Goal: Information Seeking & Learning: Learn about a topic

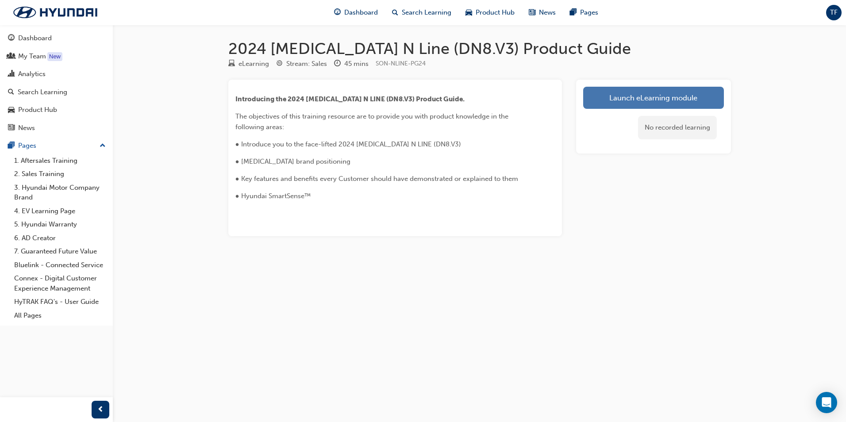
click at [634, 101] on link "Launch eLearning module" at bounding box center [653, 98] width 141 height 22
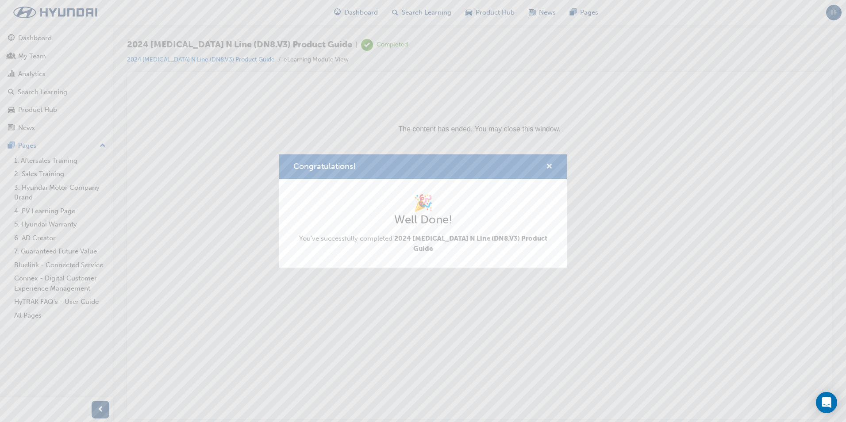
click at [548, 171] on span "cross-icon" at bounding box center [549, 167] width 7 height 8
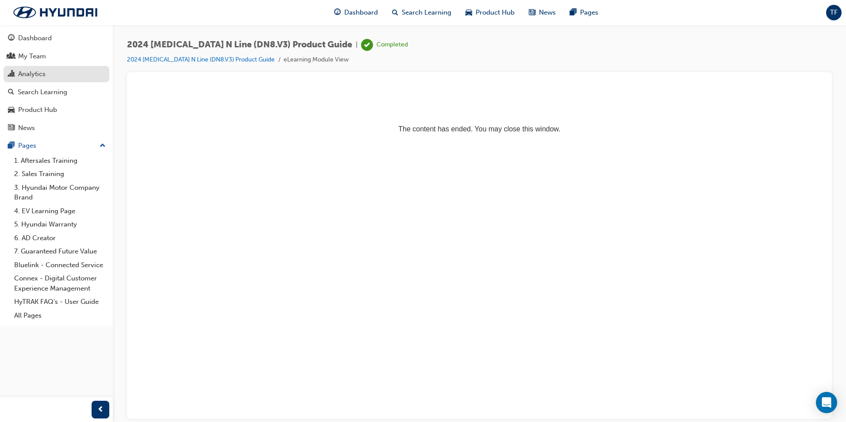
click at [28, 75] on div "Analytics" at bounding box center [31, 74] width 27 height 10
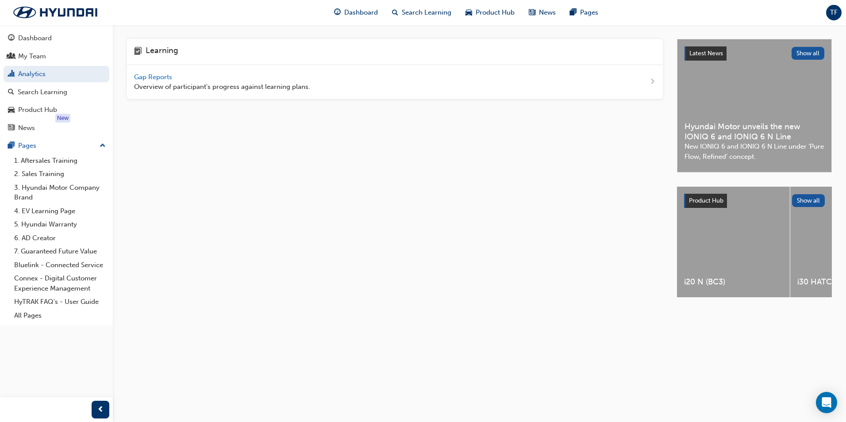
click at [156, 76] on span "Gap Reports" at bounding box center [154, 77] width 40 height 8
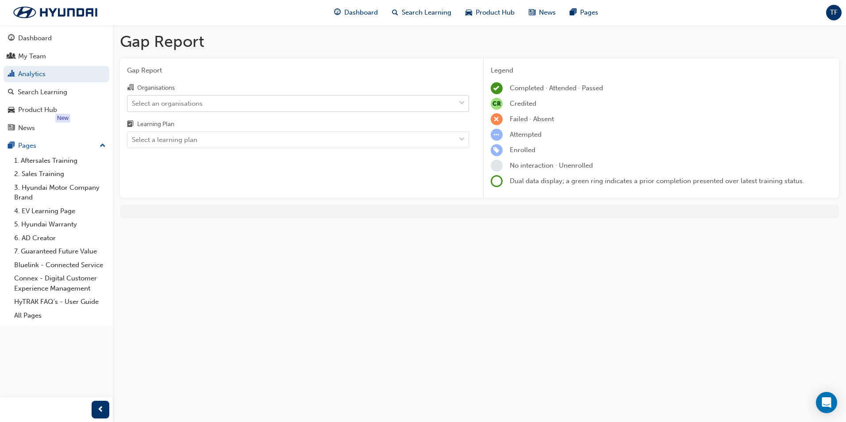
click at [241, 100] on div "Select an organisations" at bounding box center [291, 103] width 328 height 15
click at [133, 100] on input "Organisations Select an organisations" at bounding box center [132, 103] width 1 height 8
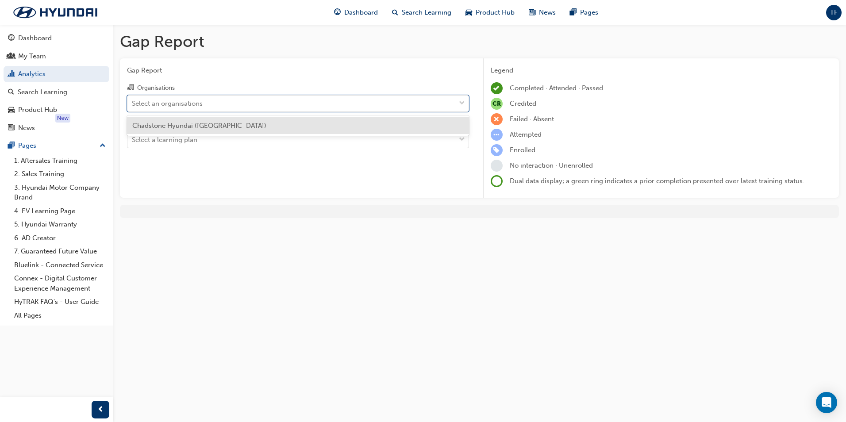
click at [229, 127] on div "Chadstone Hyundai ([GEOGRAPHIC_DATA])" at bounding box center [298, 125] width 342 height 17
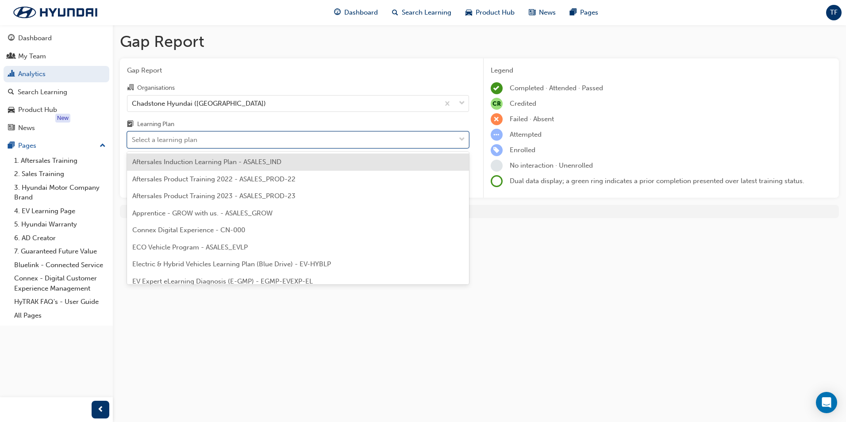
click at [246, 141] on div "Select a learning plan" at bounding box center [291, 139] width 328 height 15
click at [133, 141] on input "Learning Plan option Aftersales Induction Learning Plan - ASALES_IND focused, 1…" at bounding box center [132, 140] width 1 height 8
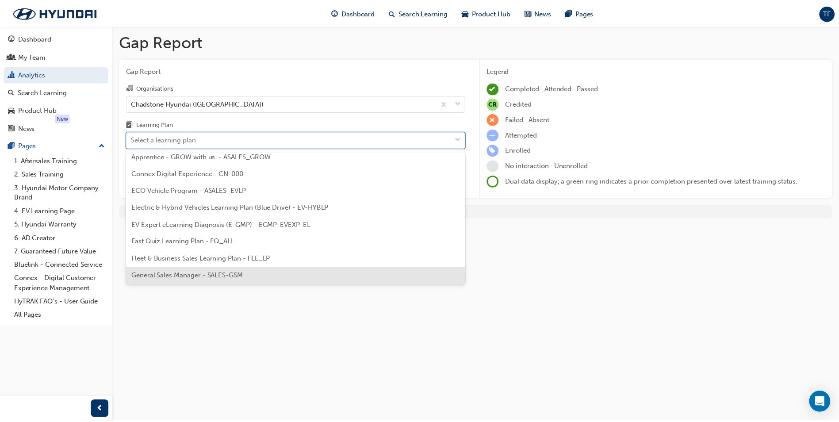
scroll to position [133, 0]
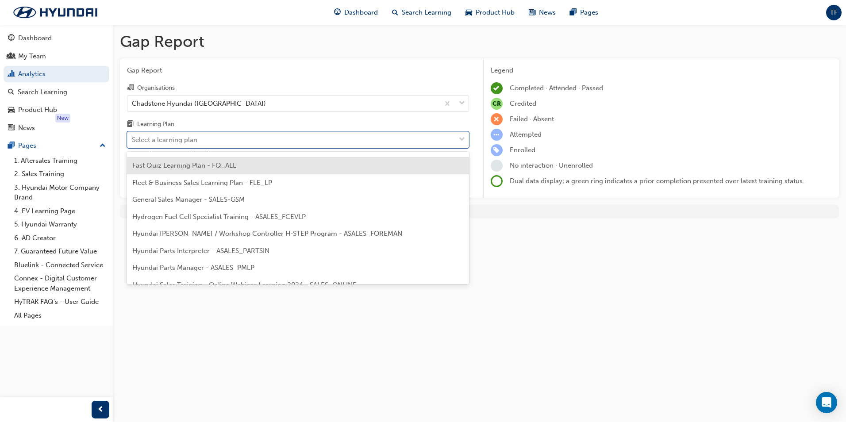
click at [210, 168] on span "Fast Quiz Learning Plan - FQ_ALL" at bounding box center [184, 165] width 104 height 8
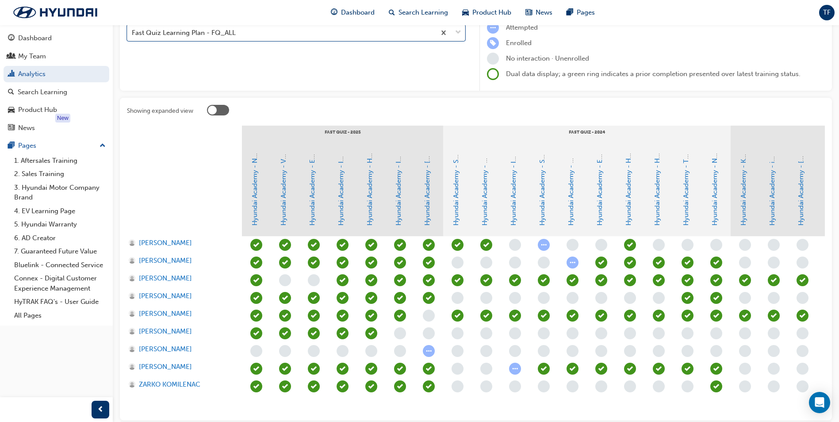
scroll to position [161, 0]
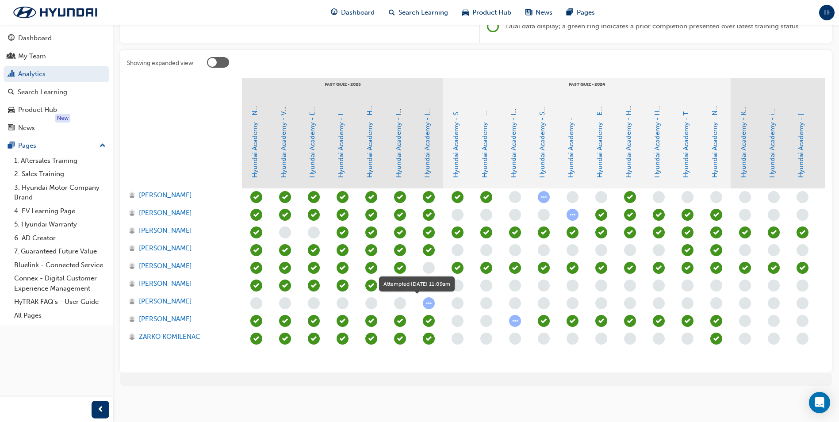
click at [429, 299] on span "learningRecordVerb_ATTEMPT-icon" at bounding box center [429, 303] width 12 height 12
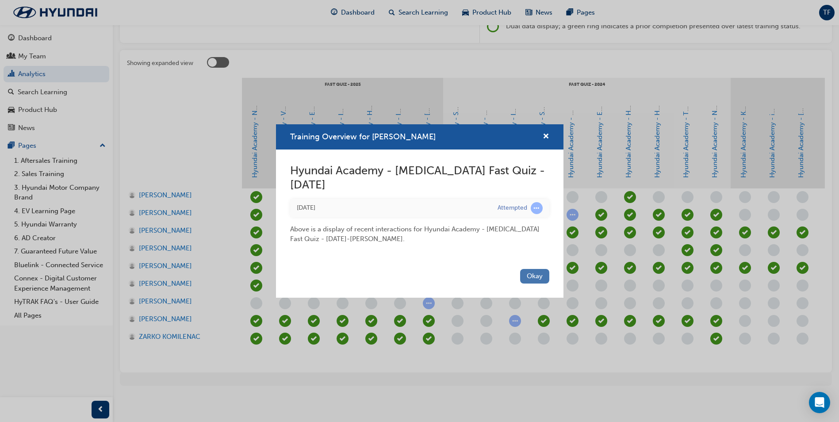
click at [532, 274] on button "Okay" at bounding box center [534, 276] width 29 height 15
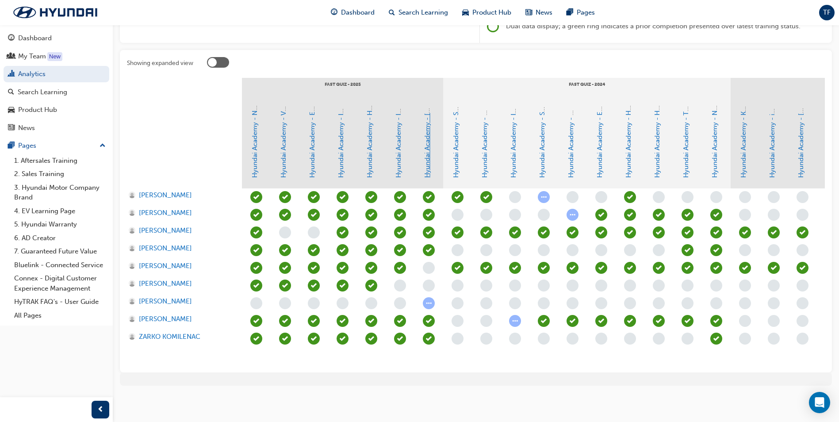
click at [426, 158] on link "Hyundai Academy - [MEDICAL_DATA] Fast Quiz - [DATE]" at bounding box center [427, 91] width 8 height 174
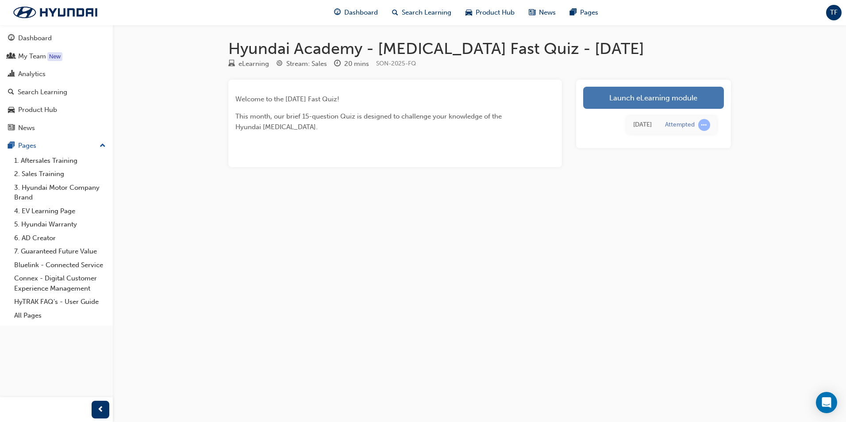
click at [667, 97] on link "Launch eLearning module" at bounding box center [653, 98] width 141 height 22
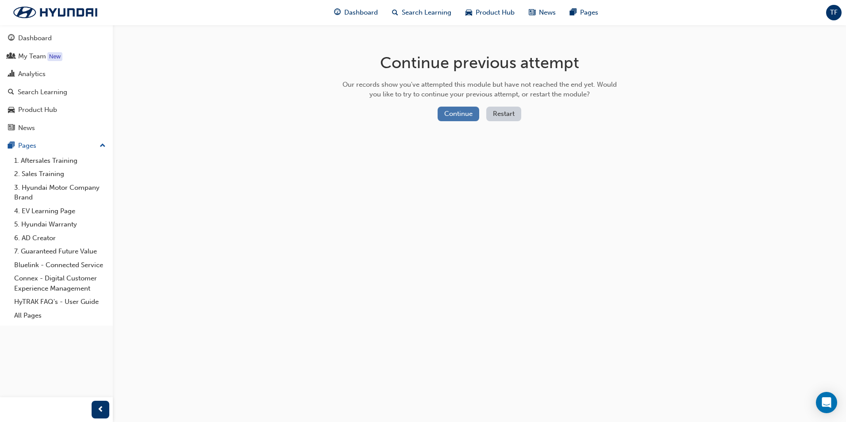
click at [470, 112] on button "Continue" at bounding box center [458, 114] width 42 height 15
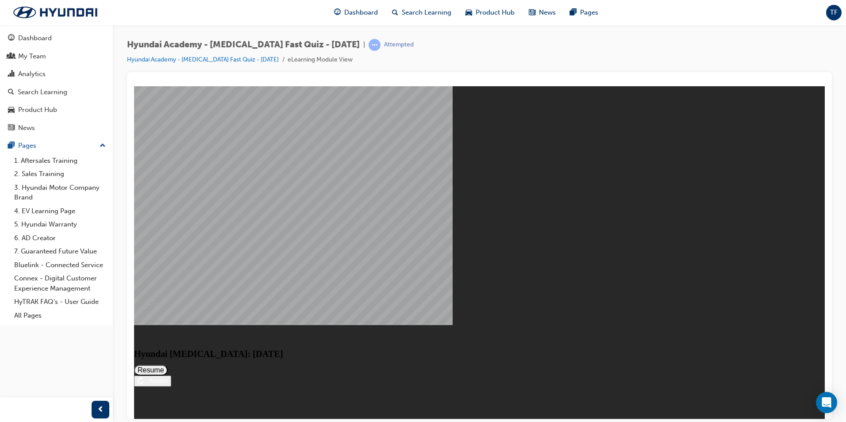
click at [168, 364] on button "Resume" at bounding box center [151, 369] width 34 height 11
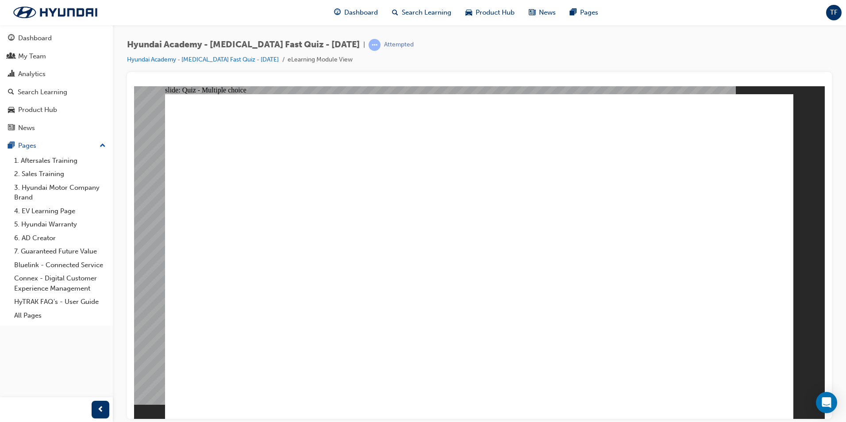
radio input "true"
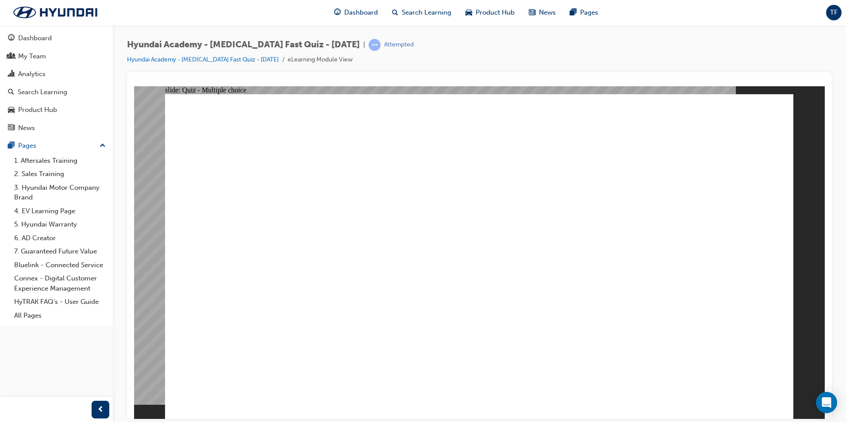
checkbox input "true"
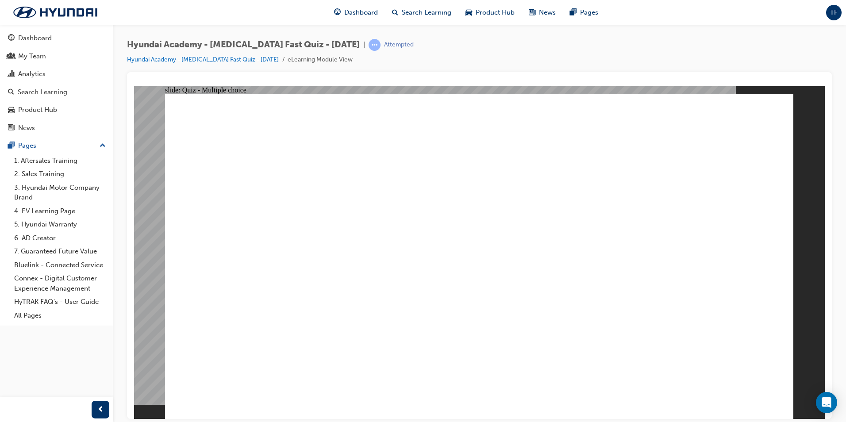
click at [420, 280] on button "OK" at bounding box center [412, 275] width 15 height 9
radio input "true"
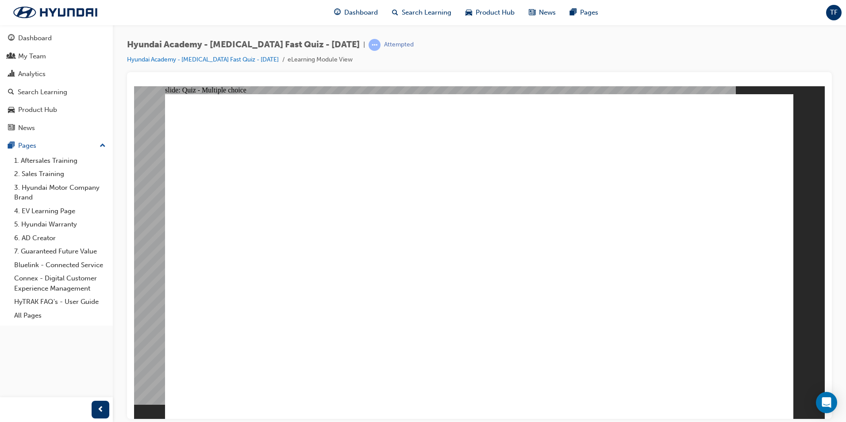
radio input "true"
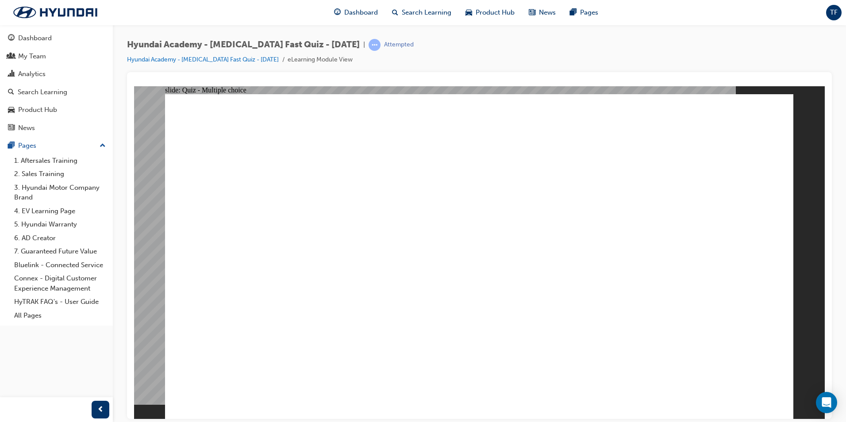
radio input "true"
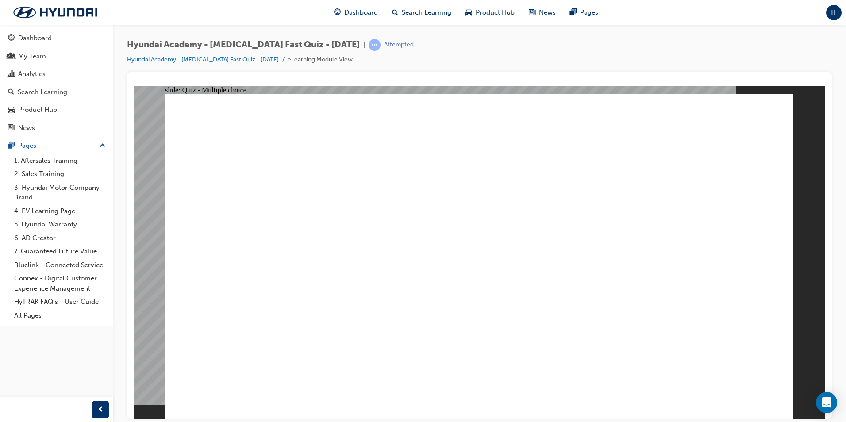
radio input "true"
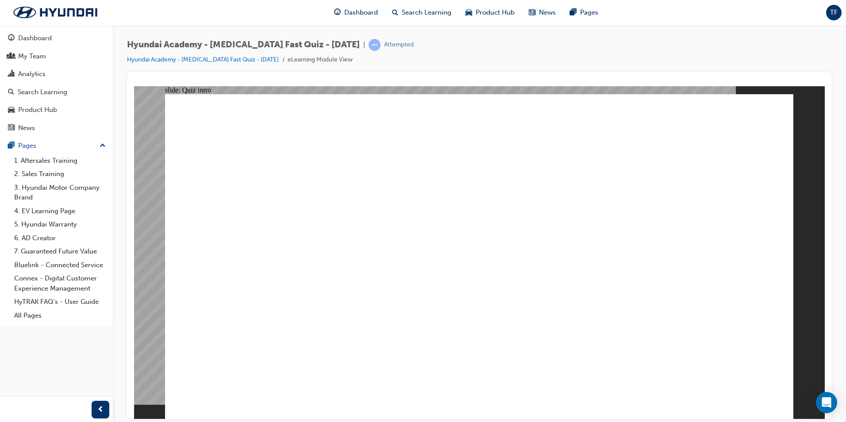
radio input "true"
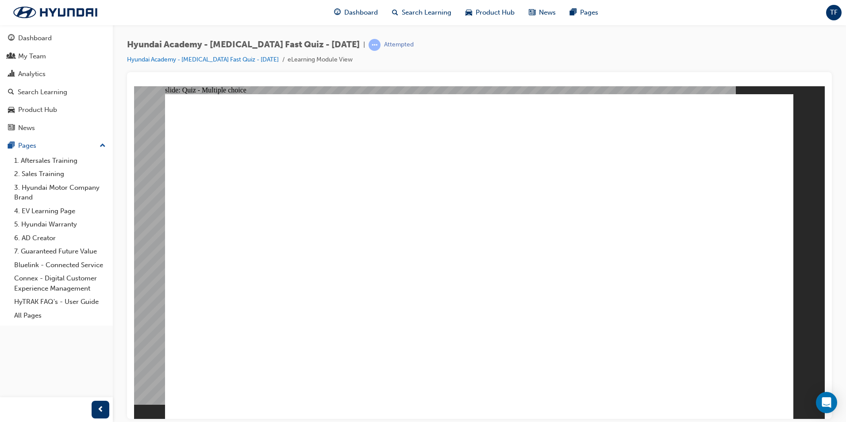
radio input "true"
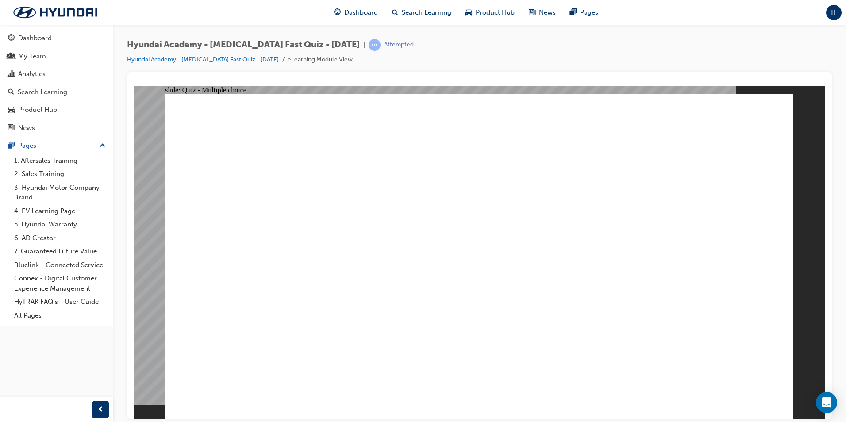
radio input "true"
checkbox input "true"
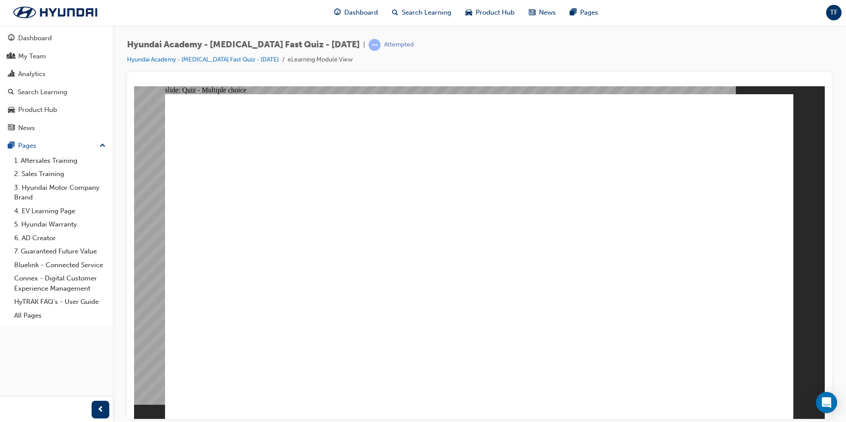
radio input "true"
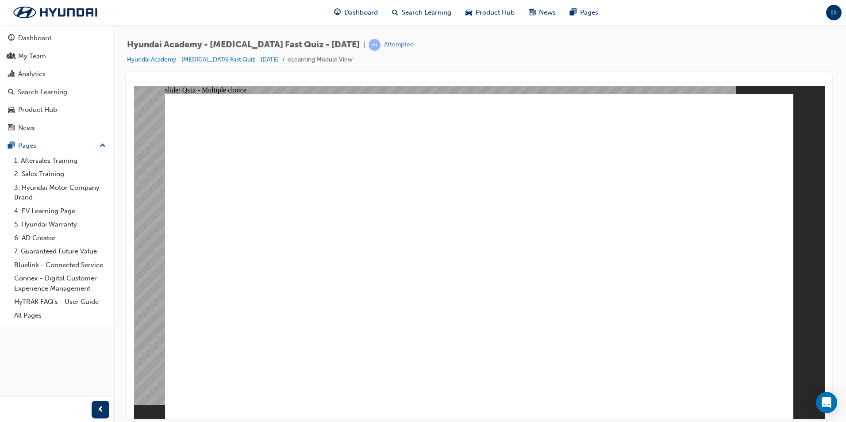
checkbox input "true"
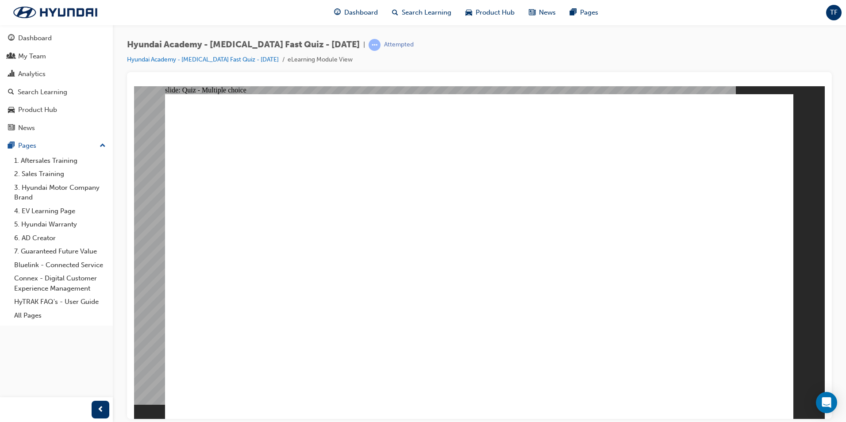
checkbox input "true"
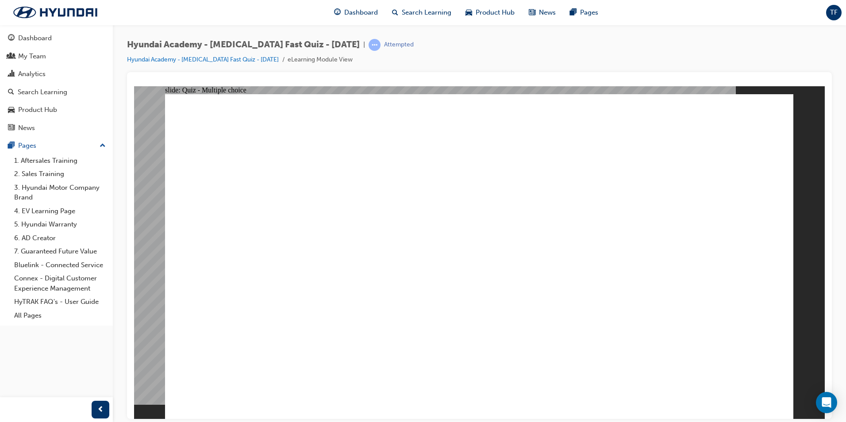
radio input "true"
click at [252, 58] on link "Hyundai Academy - [MEDICAL_DATA] Fast Quiz - [DATE]" at bounding box center [203, 60] width 152 height 8
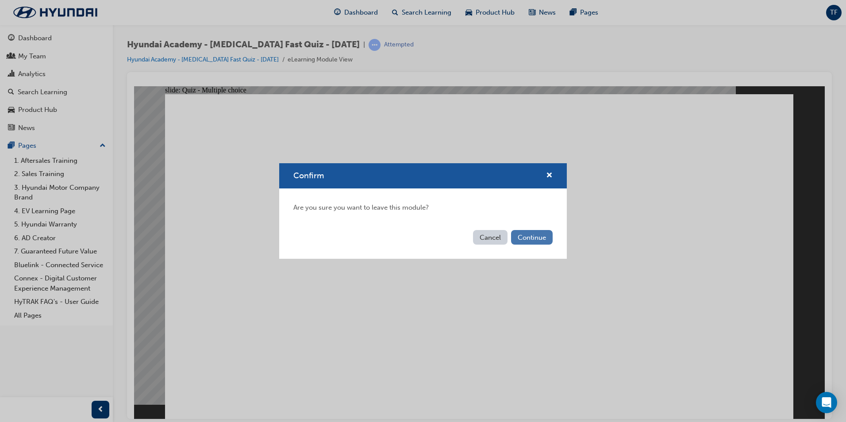
click at [528, 236] on button "Continue" at bounding box center [532, 237] width 42 height 15
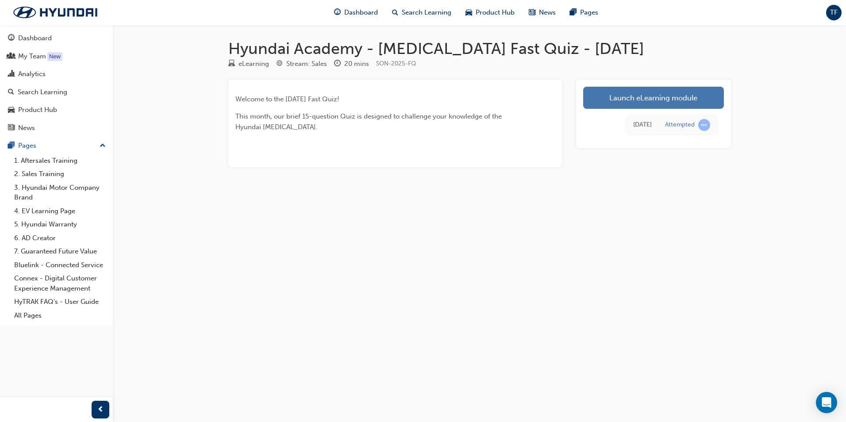
click at [640, 98] on link "Launch eLearning module" at bounding box center [653, 98] width 141 height 22
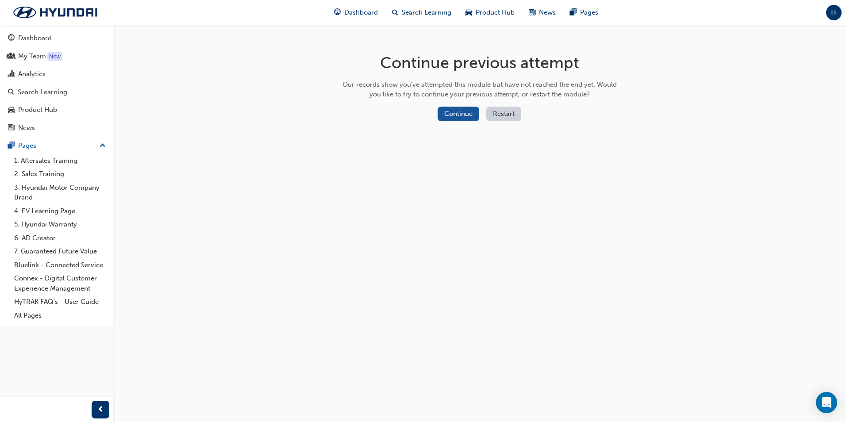
click at [501, 115] on button "Restart" at bounding box center [503, 114] width 35 height 15
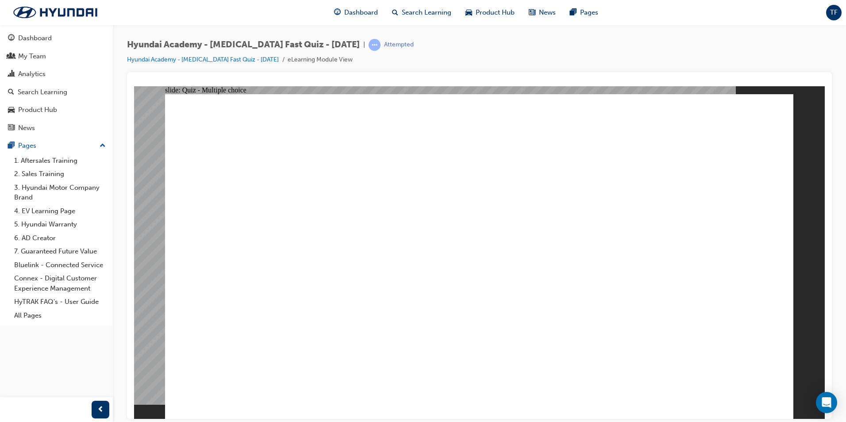
radio input "true"
drag, startPoint x: 702, startPoint y: 380, endPoint x: 729, endPoint y: 383, distance: 27.2
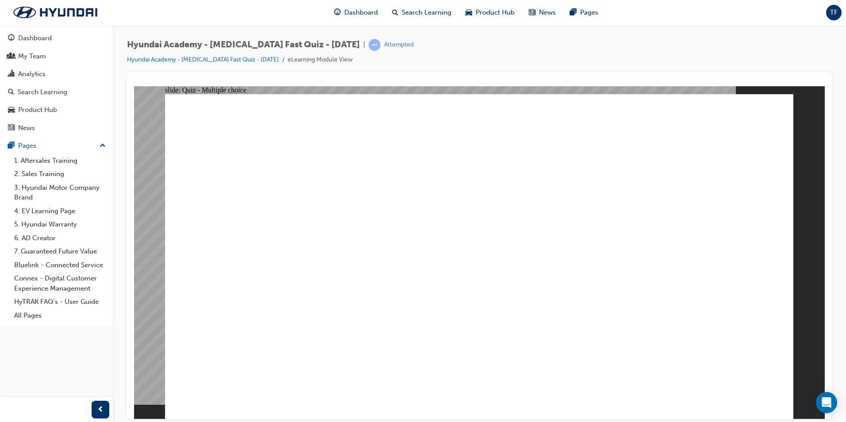
radio input "true"
drag, startPoint x: 773, startPoint y: 380, endPoint x: 749, endPoint y: 379, distance: 23.9
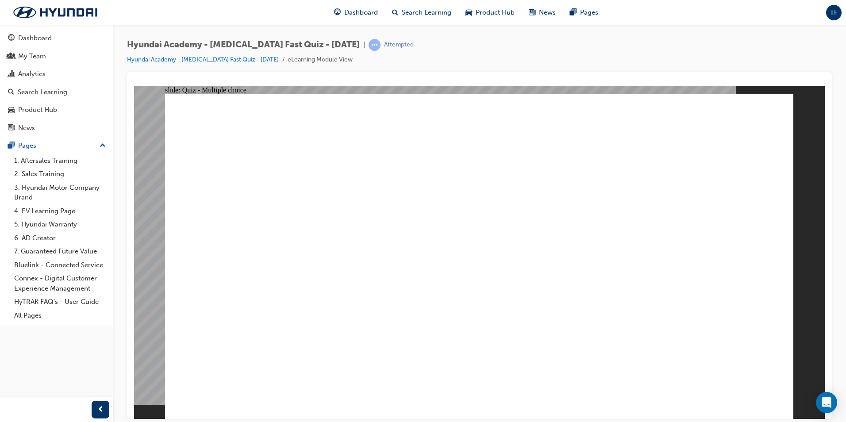
radio input "true"
checkbox input "true"
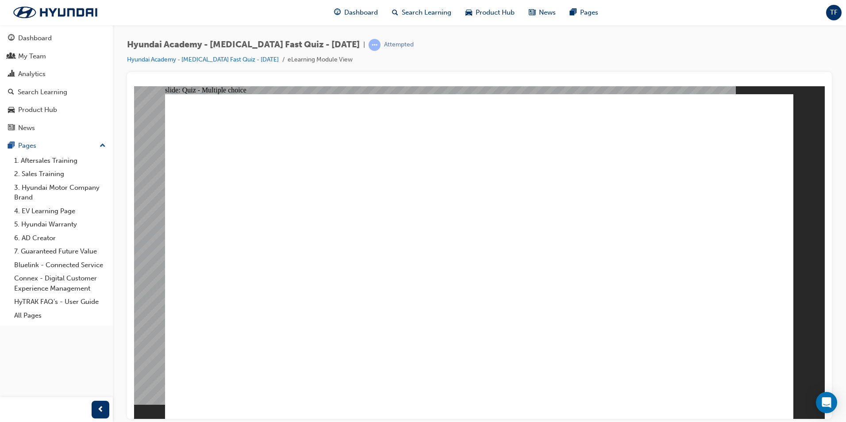
checkbox input "true"
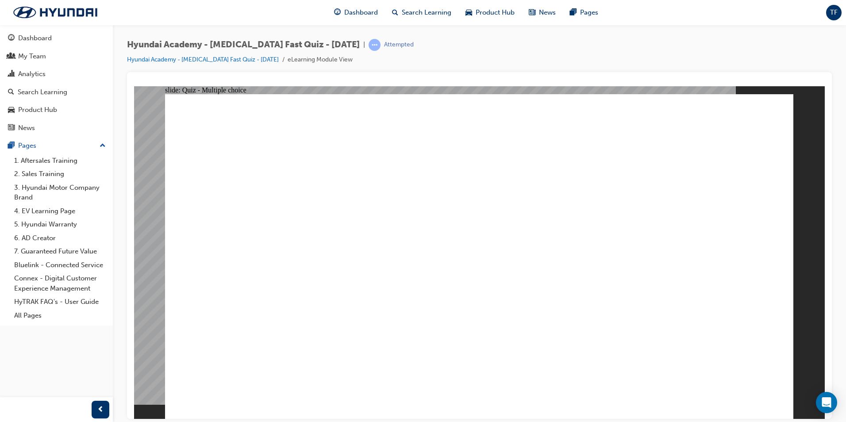
radio input "true"
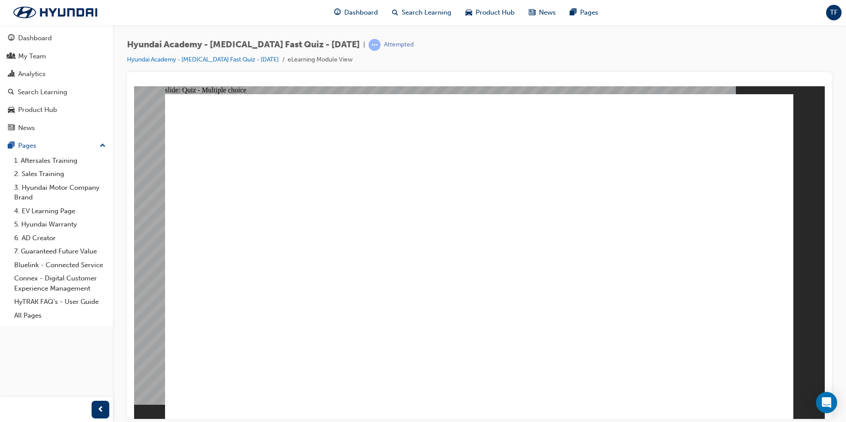
drag, startPoint x: 425, startPoint y: 383, endPoint x: 435, endPoint y: 382, distance: 10.8
checkbox input "true"
drag, startPoint x: 483, startPoint y: 315, endPoint x: 473, endPoint y: 311, distance: 11.1
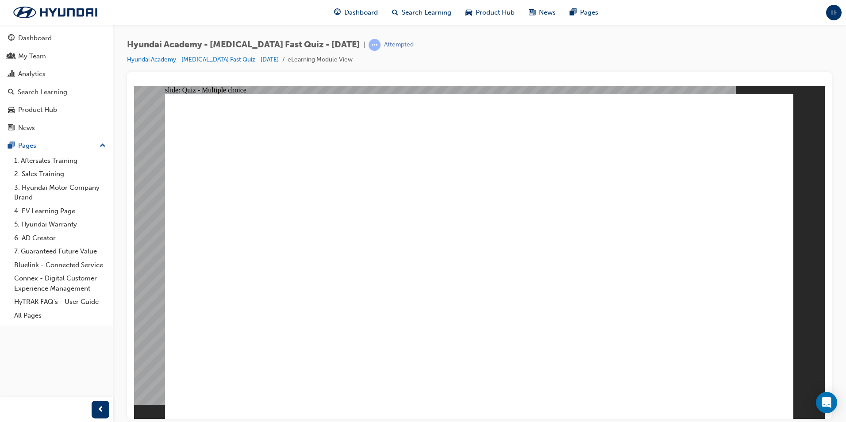
radio input "true"
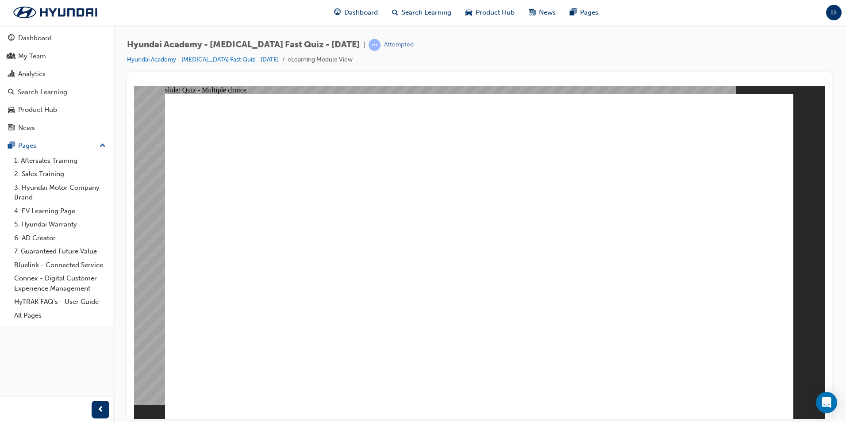
checkbox input "true"
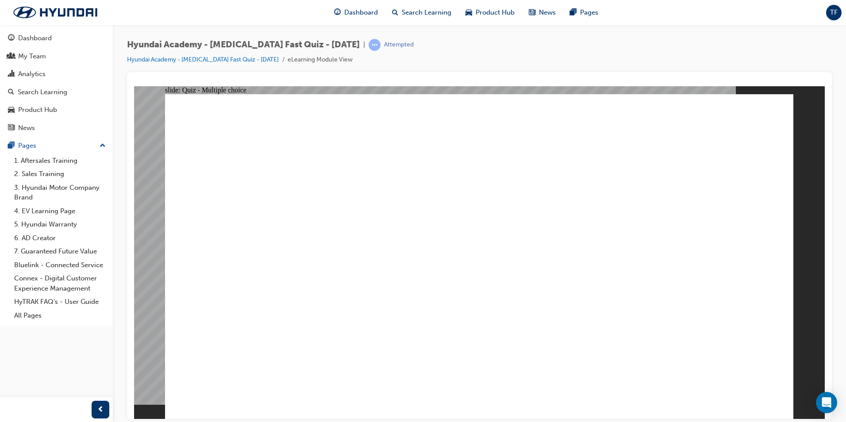
checkbox input "true"
click at [254, 58] on link "Hyundai Academy - [MEDICAL_DATA] Fast Quiz - [DATE]" at bounding box center [203, 60] width 152 height 8
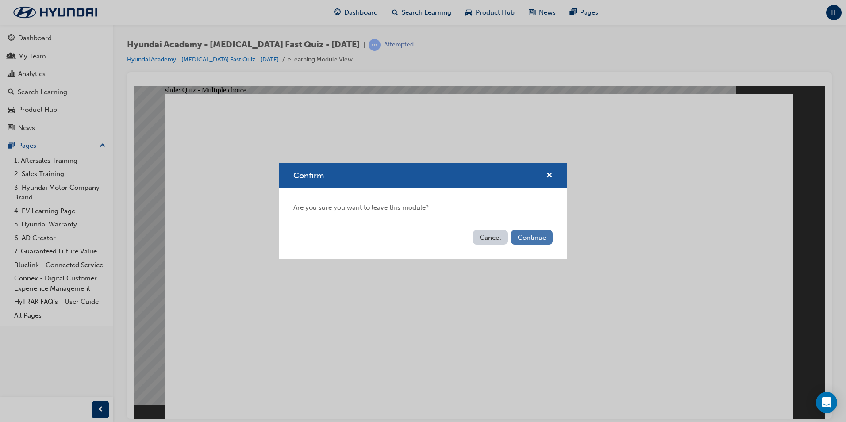
click at [537, 234] on button "Continue" at bounding box center [532, 237] width 42 height 15
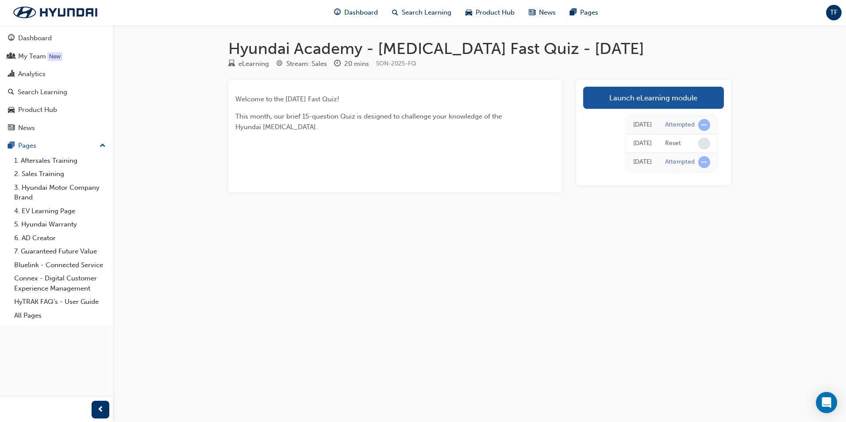
click at [627, 96] on link "Launch eLearning module" at bounding box center [653, 98] width 141 height 22
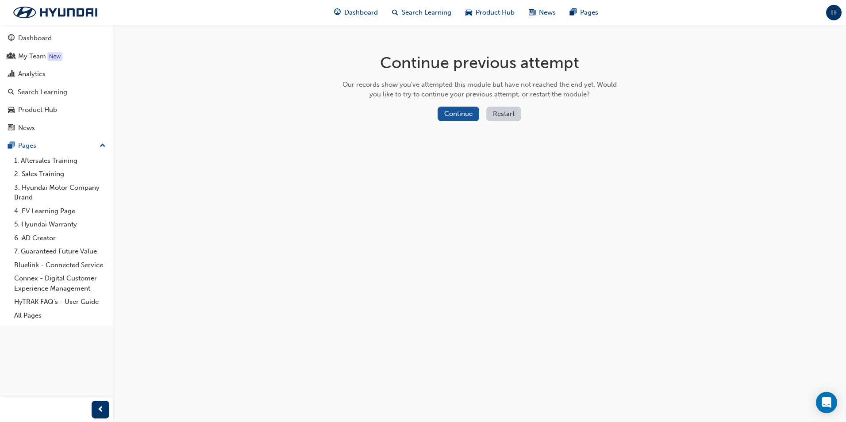
click at [509, 111] on button "Restart" at bounding box center [503, 114] width 35 height 15
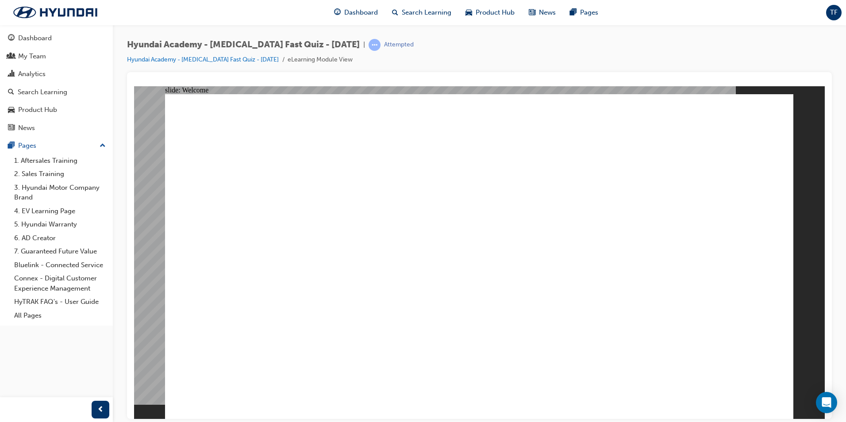
radio input "true"
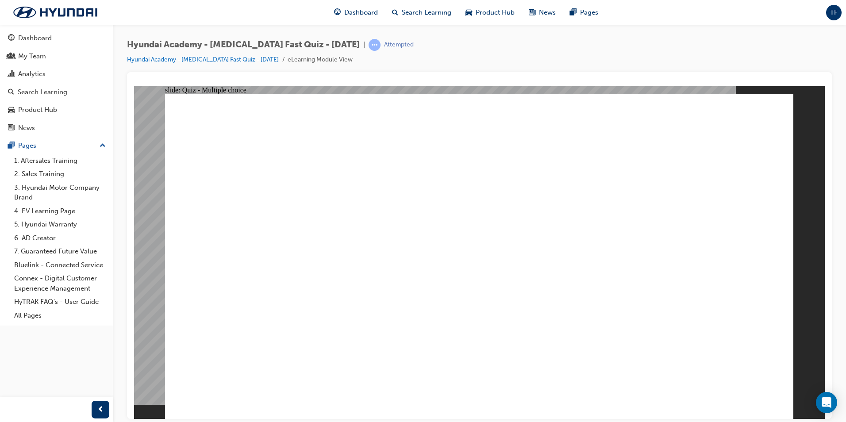
radio input "true"
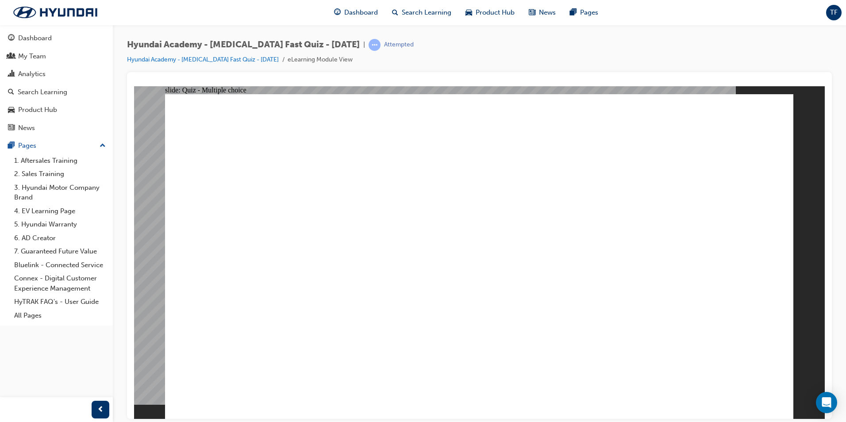
radio input "true"
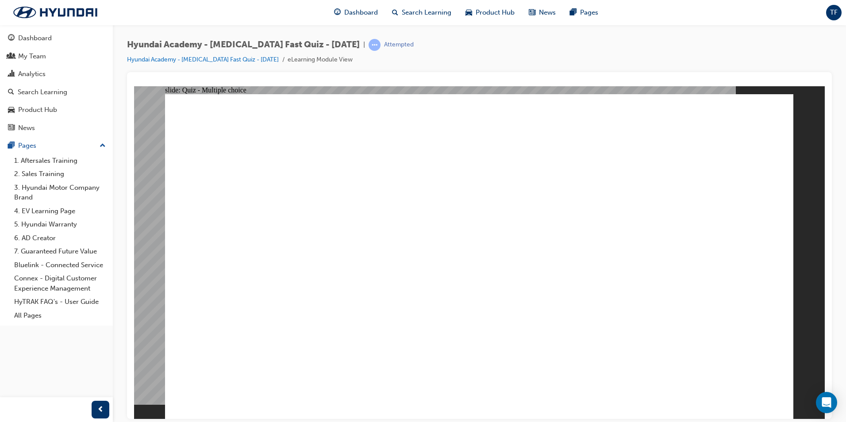
checkbox input "true"
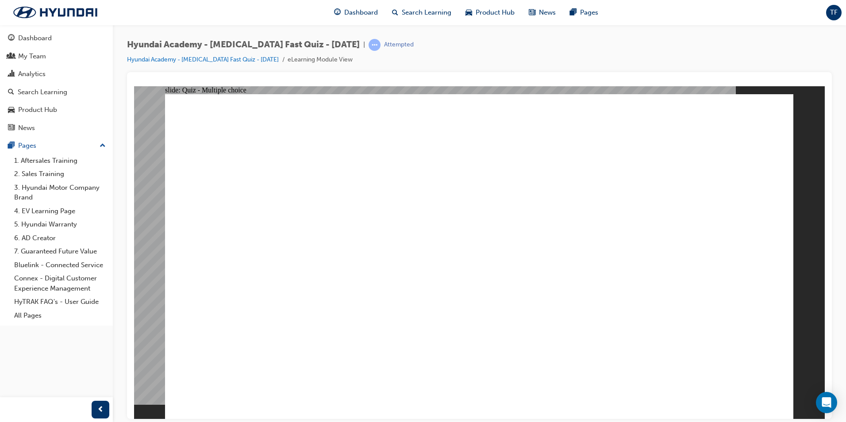
radio input "true"
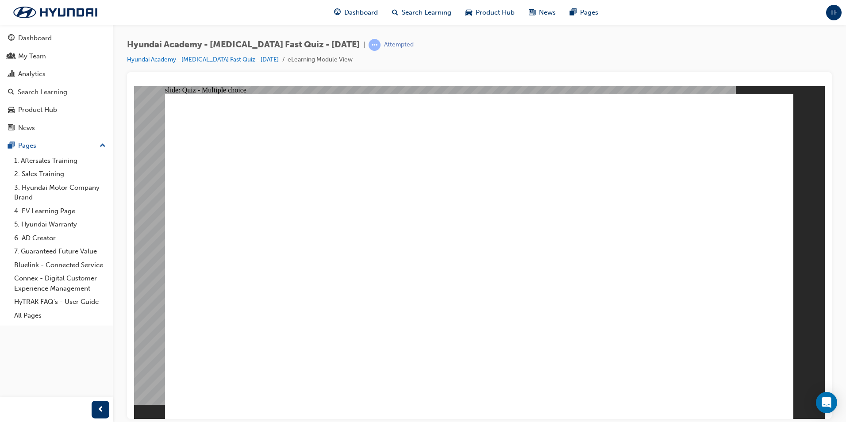
checkbox input "true"
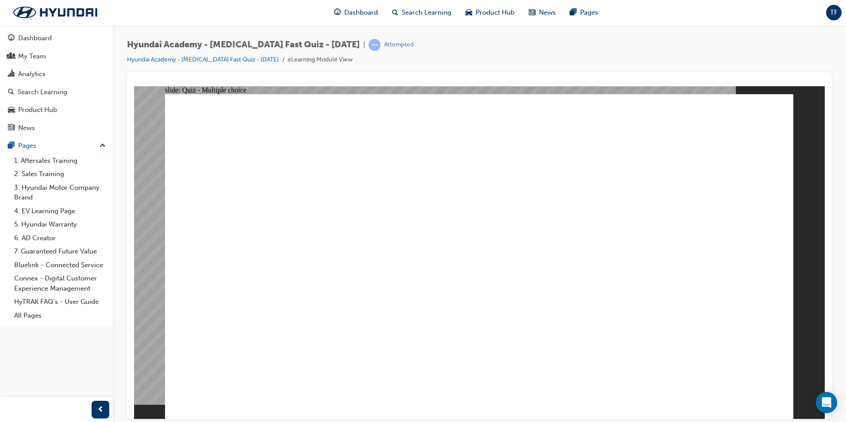
radio input "true"
checkbox input "true"
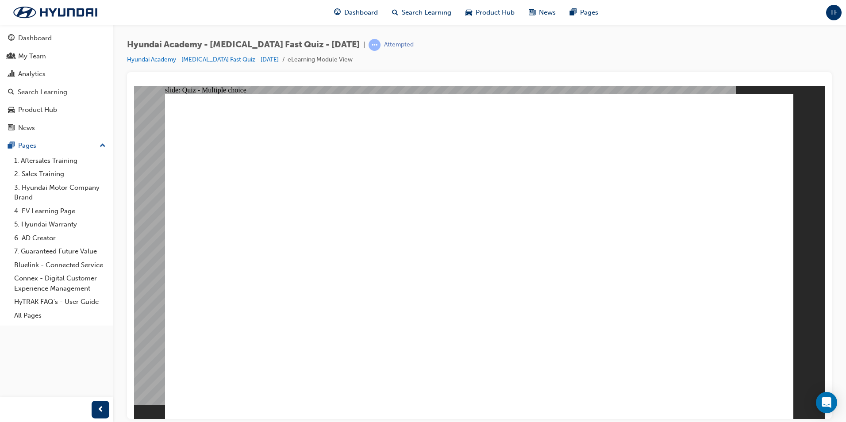
checkbox input "true"
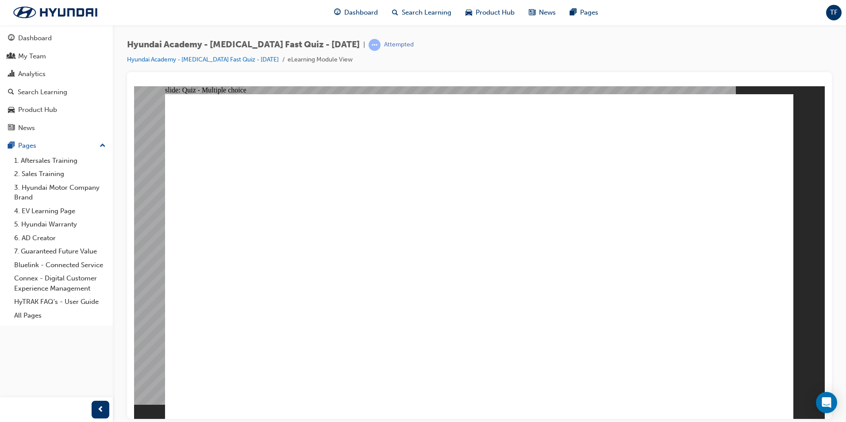
checkbox input "true"
drag, startPoint x: 490, startPoint y: 322, endPoint x: 489, endPoint y: 318, distance: 4.6
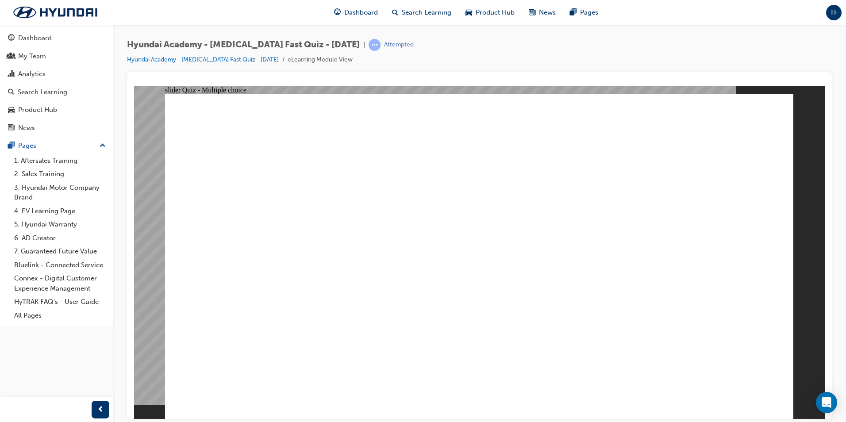
checkbox input "true"
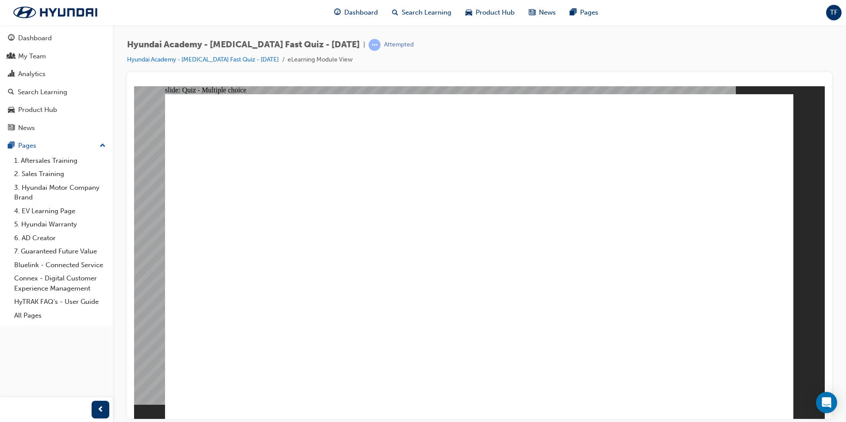
radio input "true"
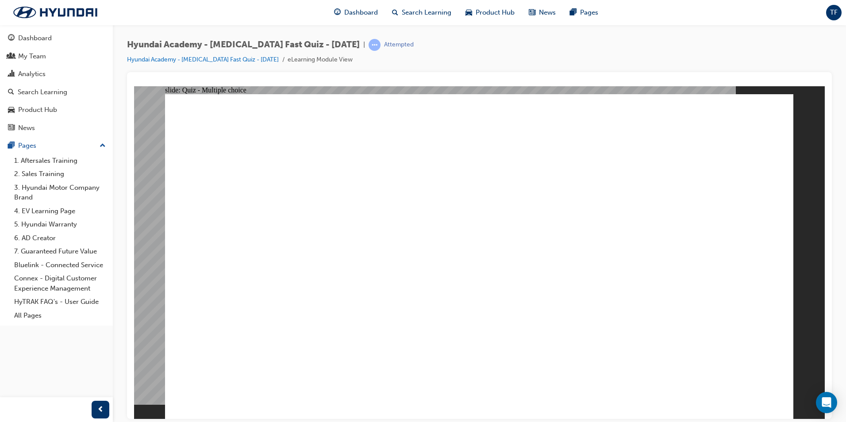
checkbox input "true"
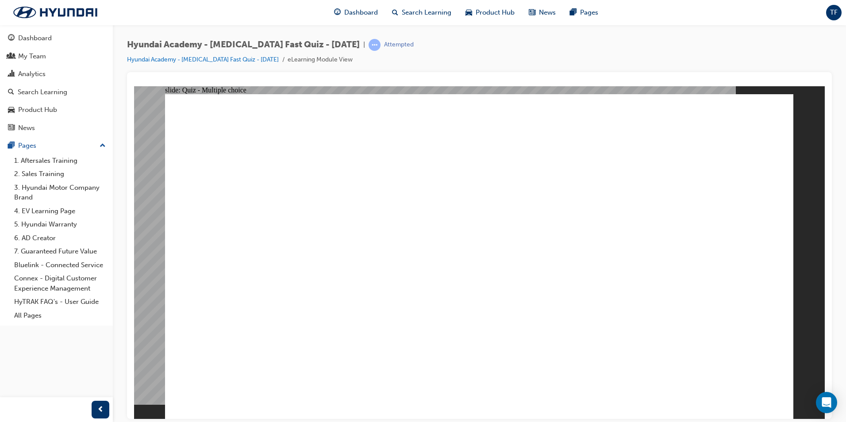
checkbox input "true"
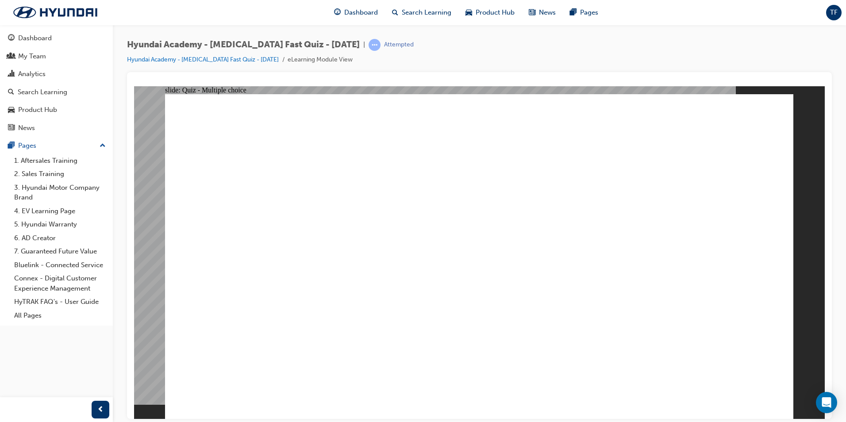
radio input "true"
drag, startPoint x: 412, startPoint y: 394, endPoint x: 421, endPoint y: 393, distance: 9.3
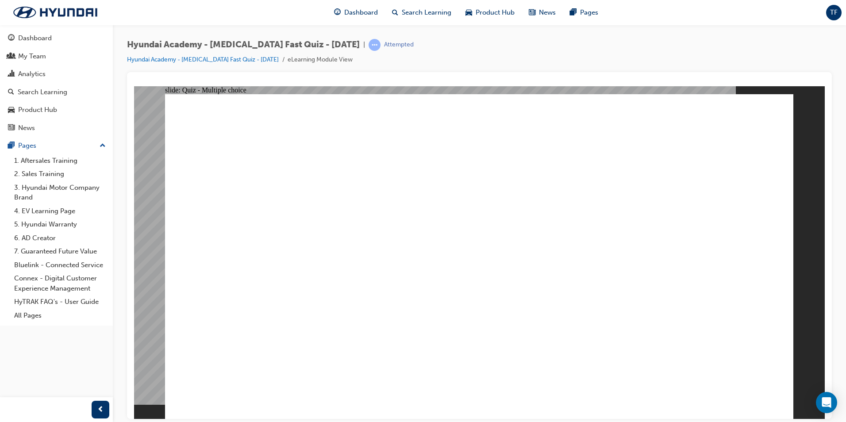
radio input "true"
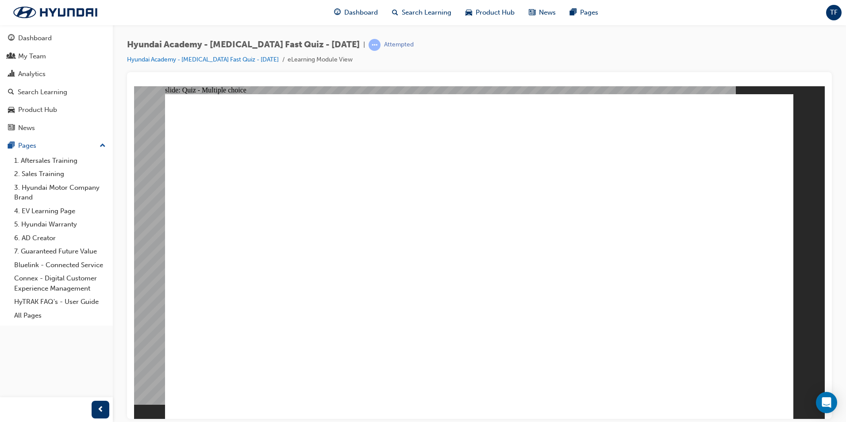
radio input "true"
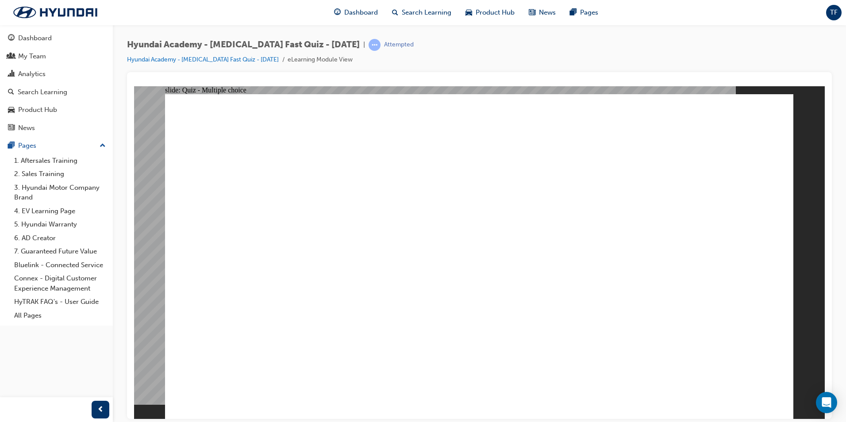
radio input "true"
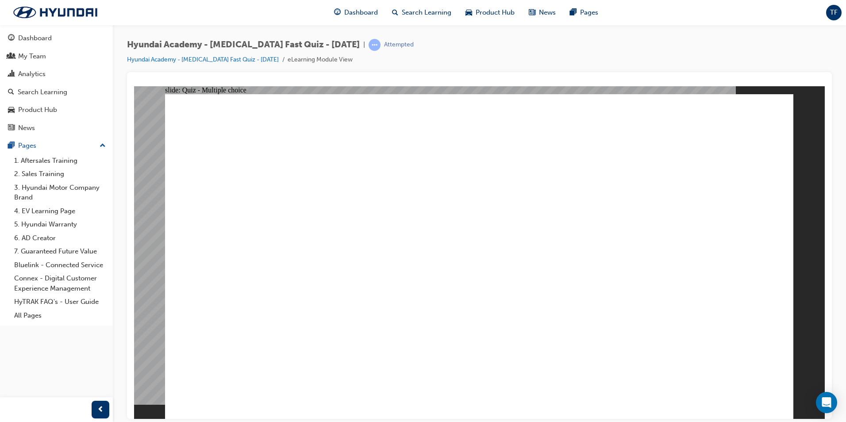
radio input "true"
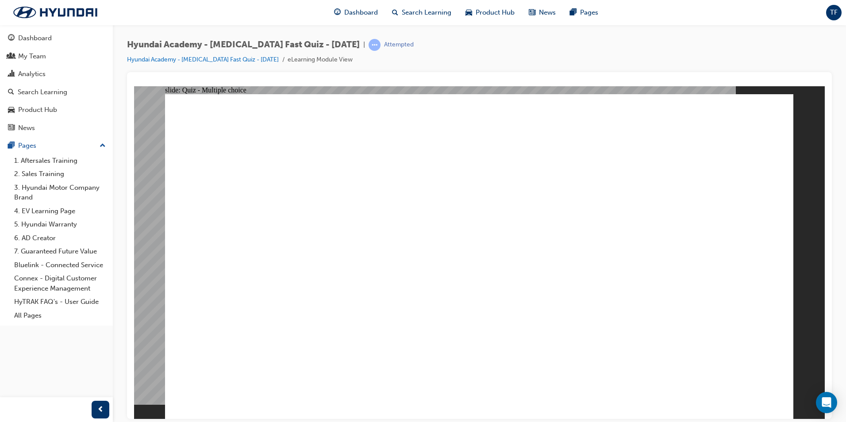
radio input "true"
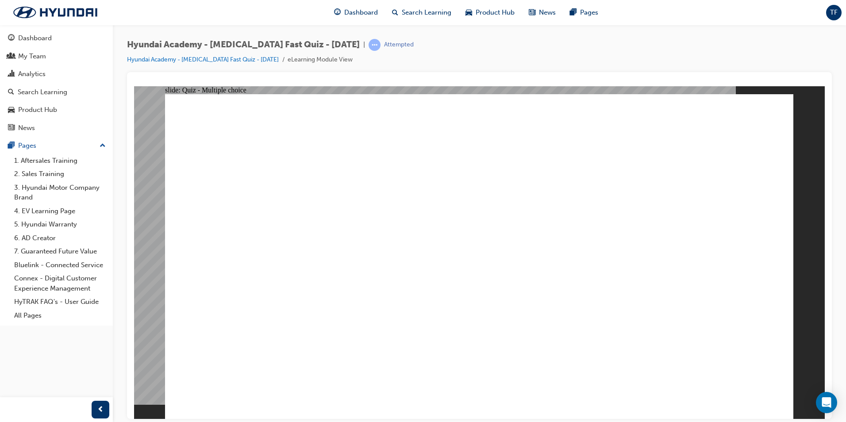
checkbox input "true"
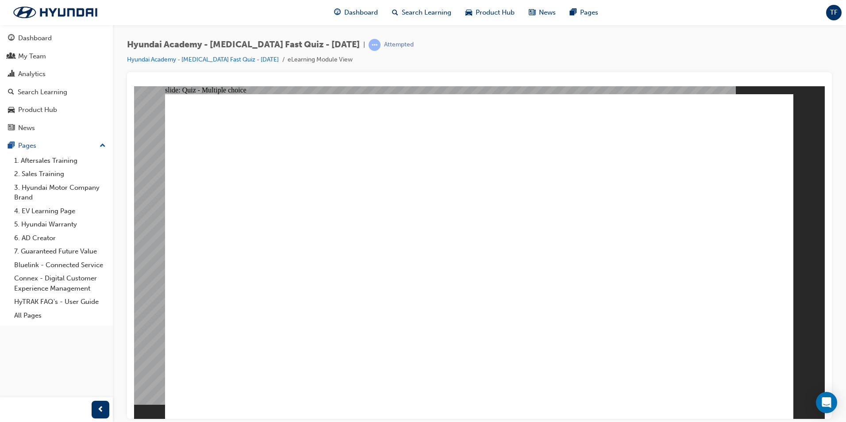
radio input "true"
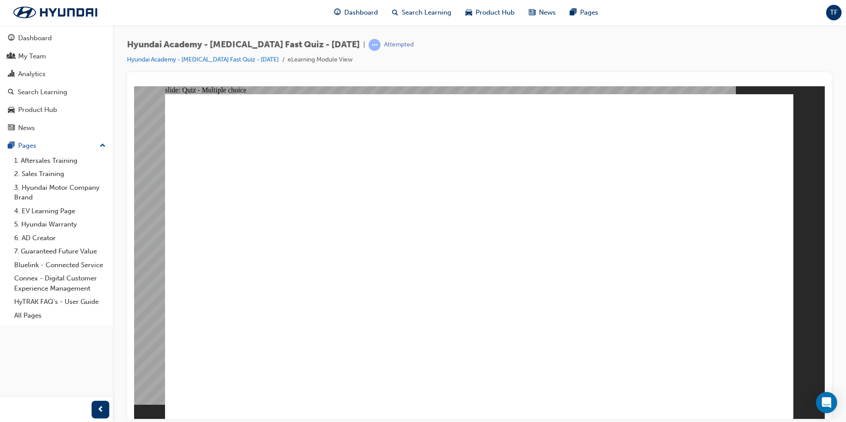
checkbox input "true"
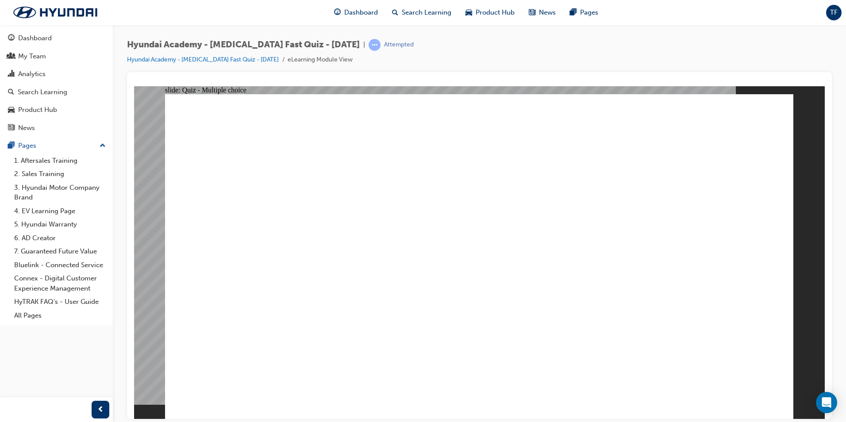
checkbox input "true"
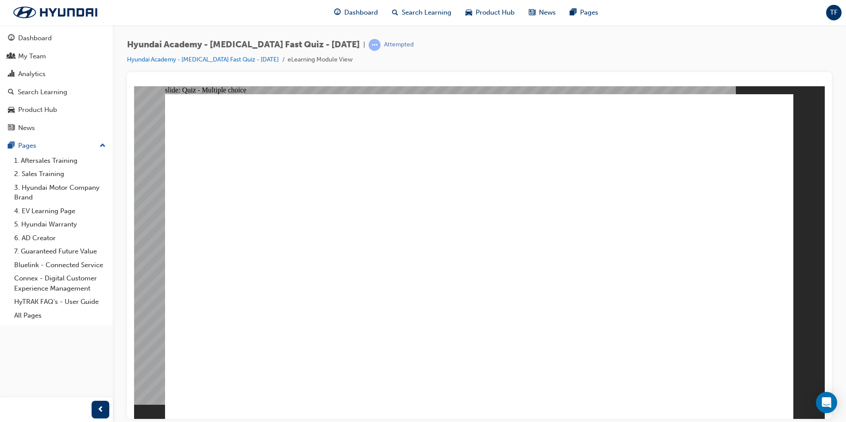
radio input "true"
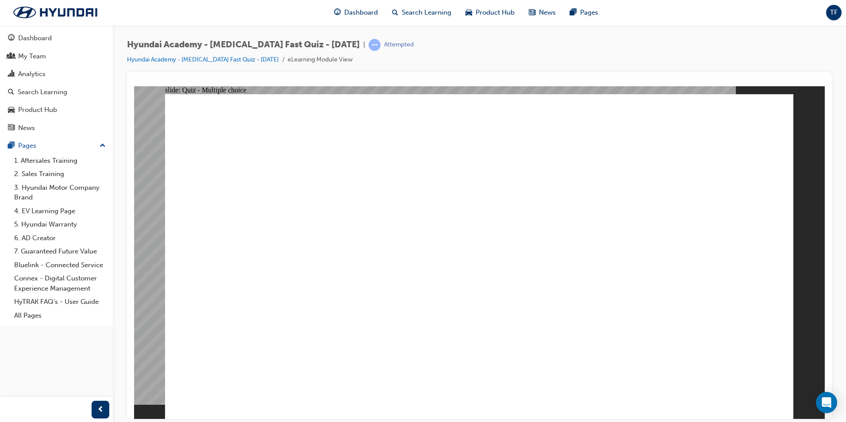
checkbox input "true"
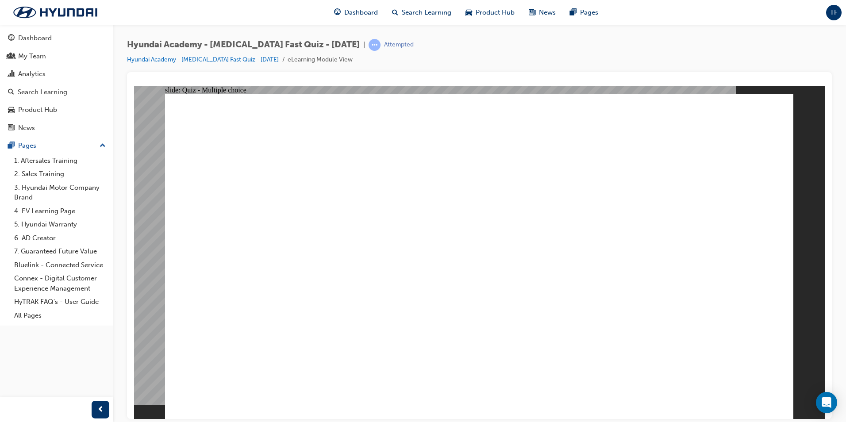
drag, startPoint x: 397, startPoint y: 379, endPoint x: 402, endPoint y: 380, distance: 4.9
checkbox input "true"
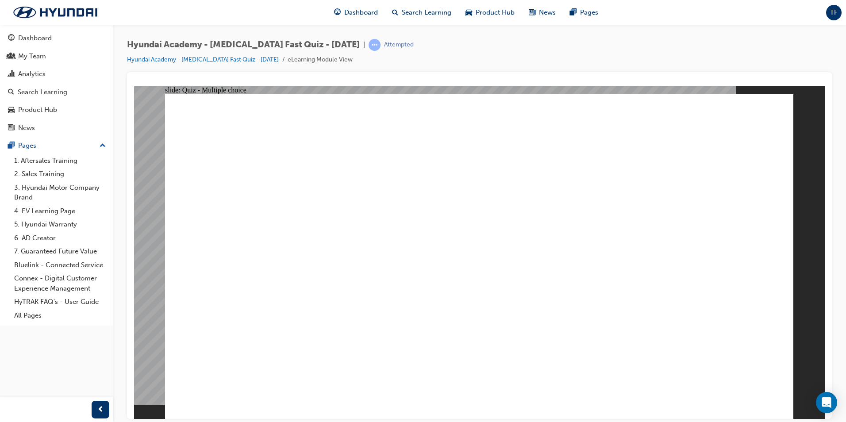
checkbox input "true"
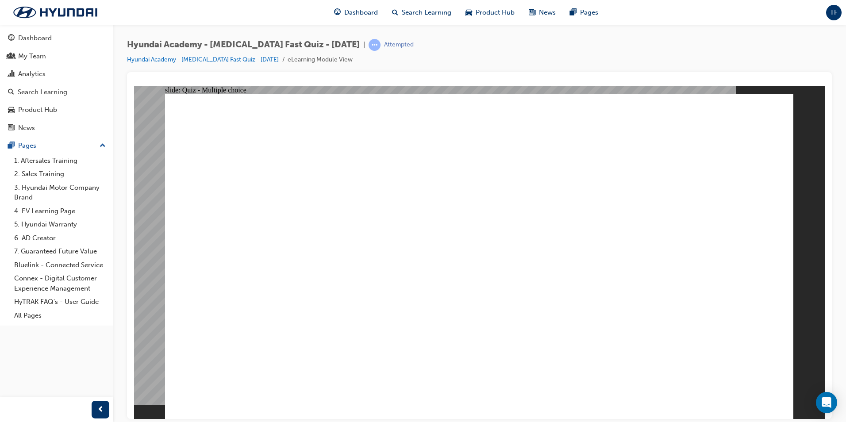
click at [263, 60] on link "Hyundai Academy - [MEDICAL_DATA] Fast Quiz - [DATE]" at bounding box center [203, 60] width 152 height 8
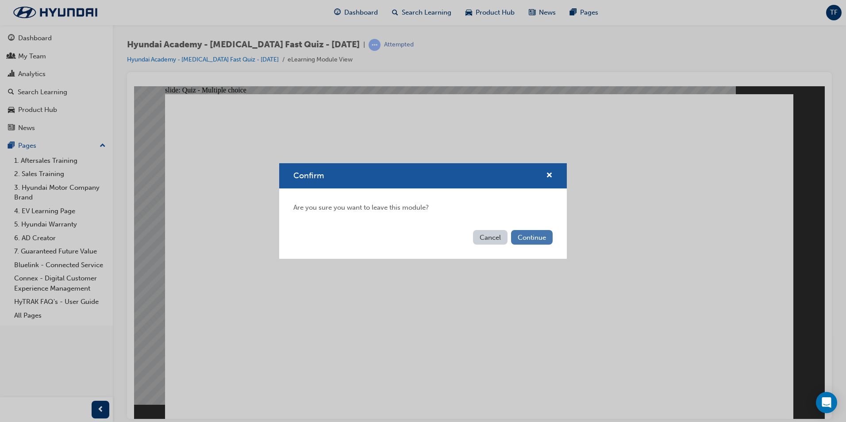
click at [528, 237] on button "Continue" at bounding box center [532, 237] width 42 height 15
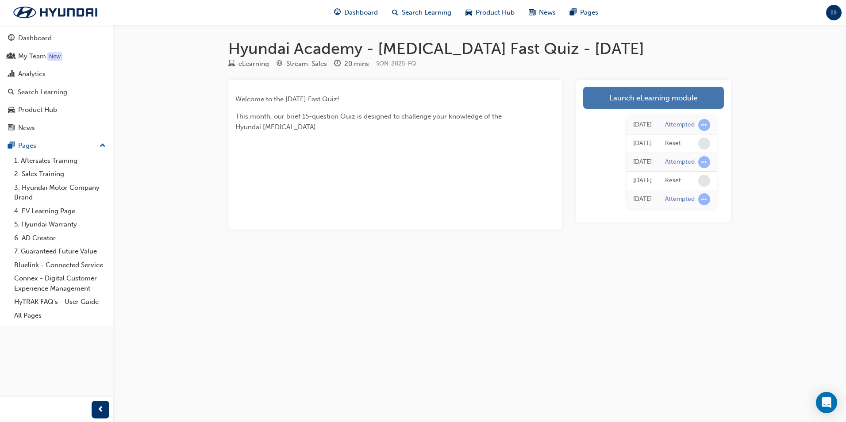
click at [625, 100] on link "Launch eLearning module" at bounding box center [653, 98] width 141 height 22
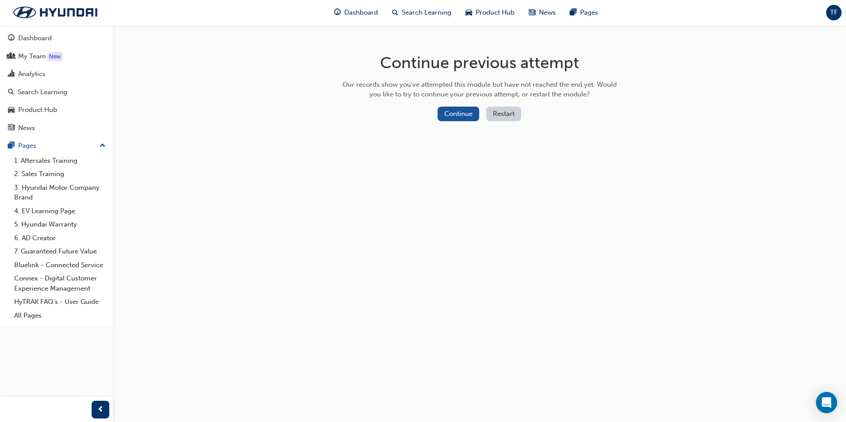
click at [508, 113] on button "Restart" at bounding box center [503, 114] width 35 height 15
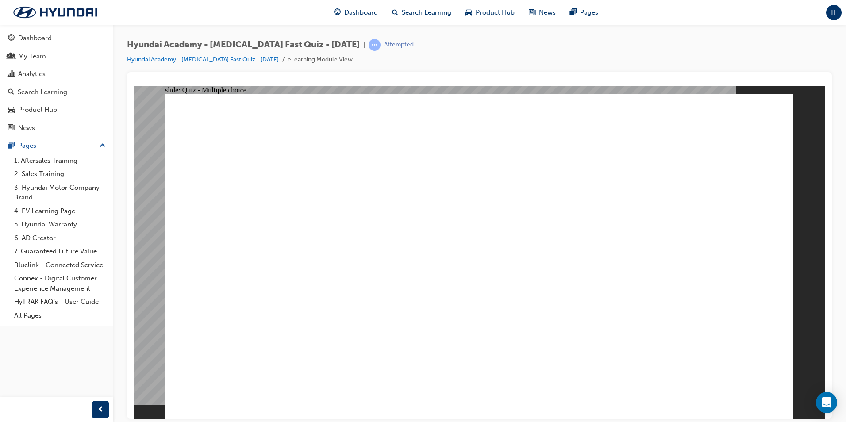
radio input "true"
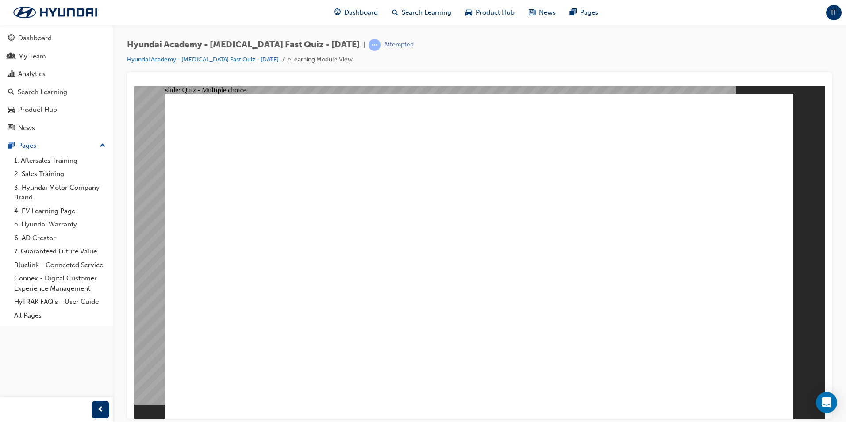
radio input "true"
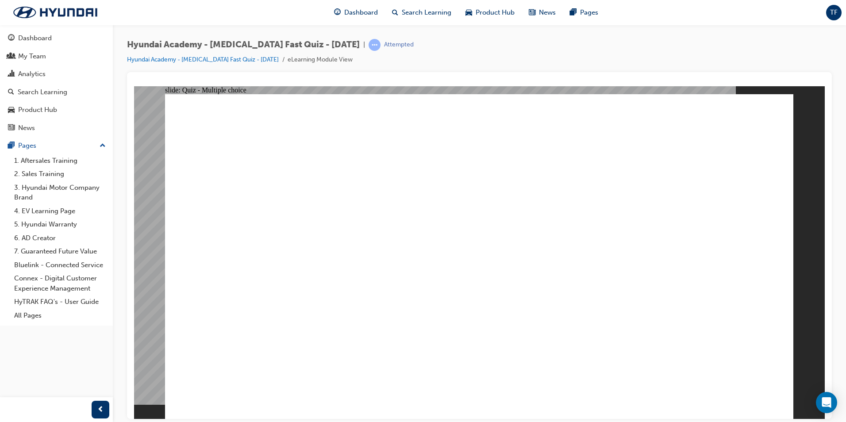
checkbox input "true"
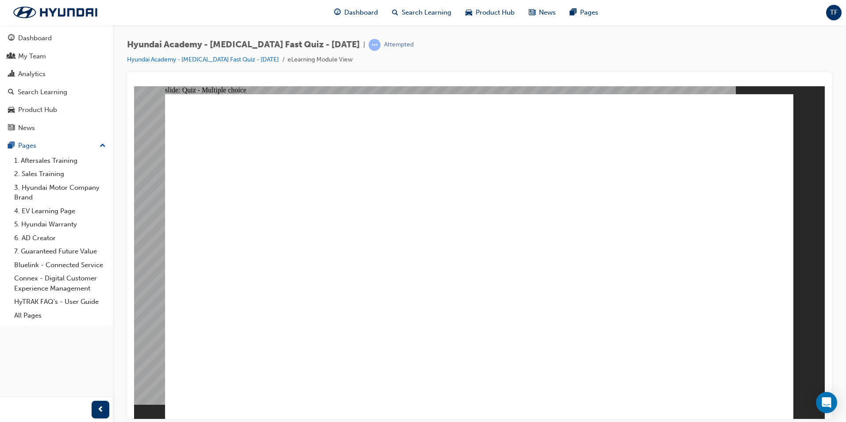
radio input "true"
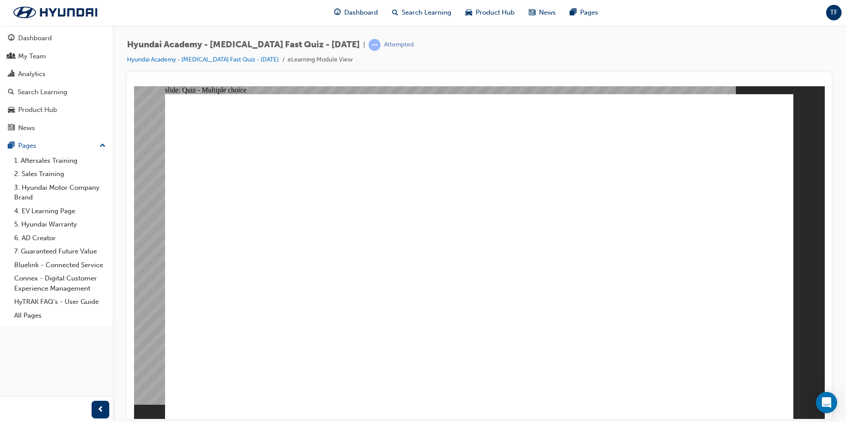
checkbox input "true"
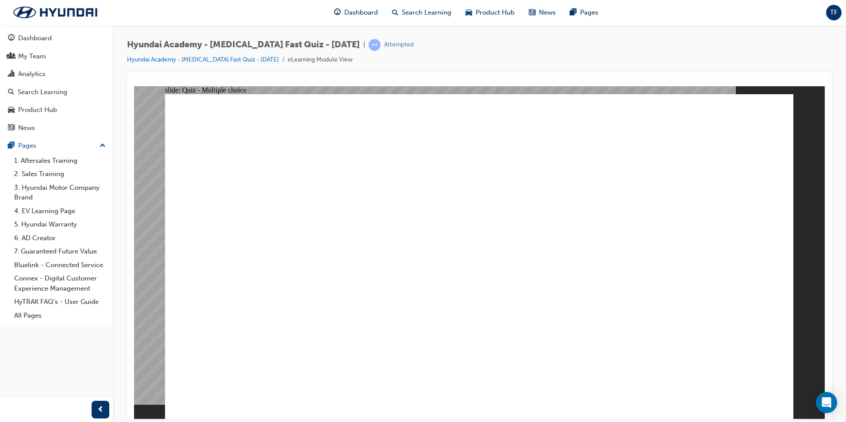
radio input "true"
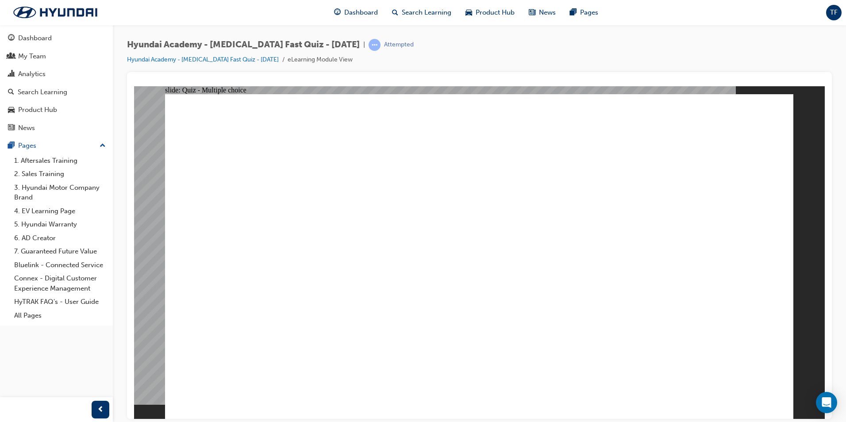
checkbox input "true"
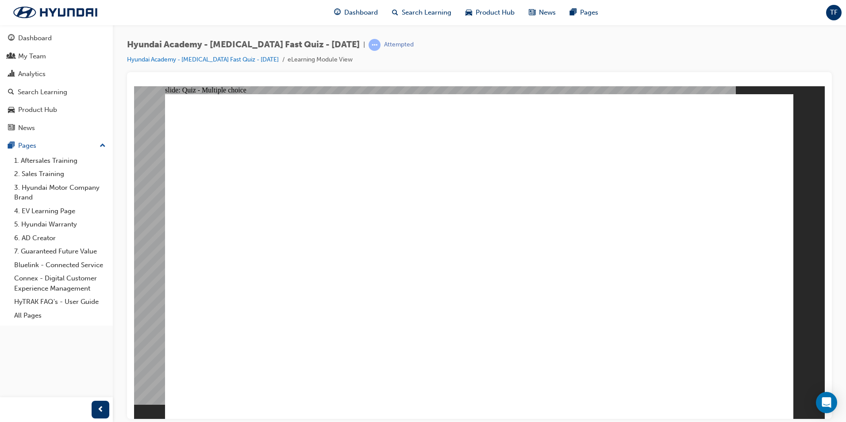
checkbox input "true"
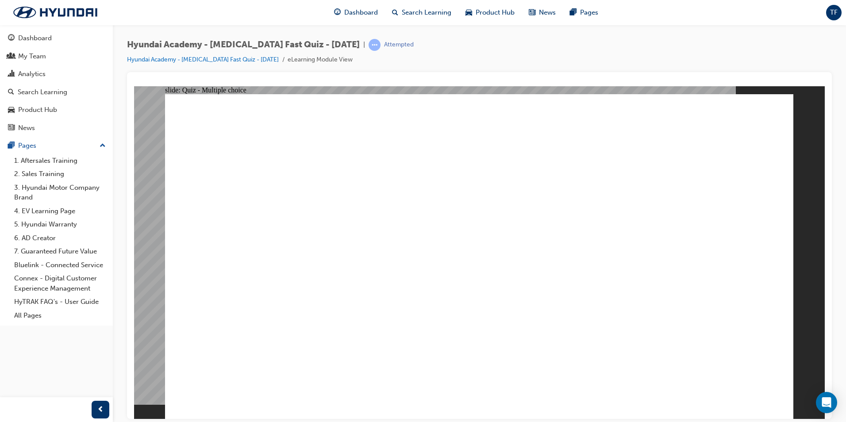
checkbox input "true"
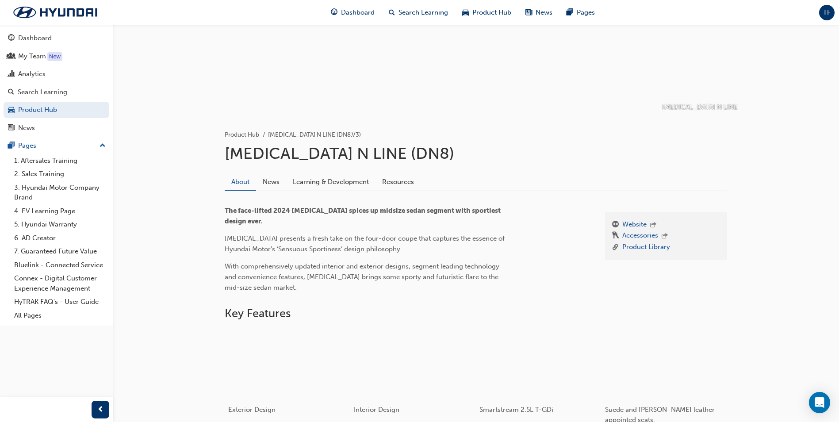
scroll to position [75, 0]
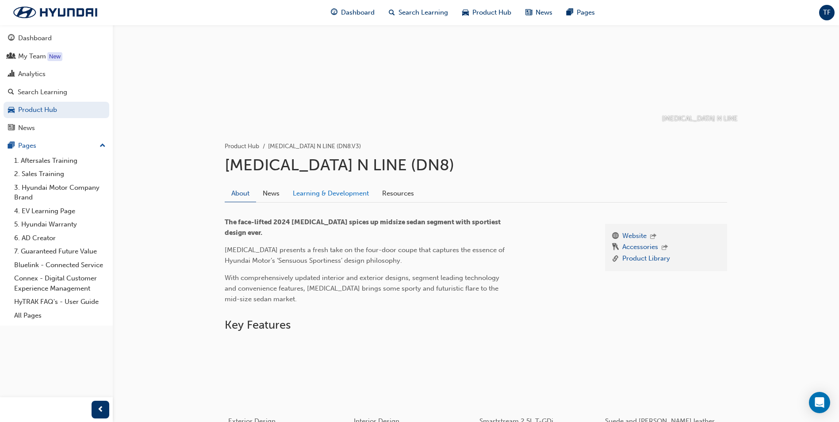
click at [312, 193] on link "Learning & Development" at bounding box center [330, 193] width 89 height 17
